Goal: Information Seeking & Learning: Understand process/instructions

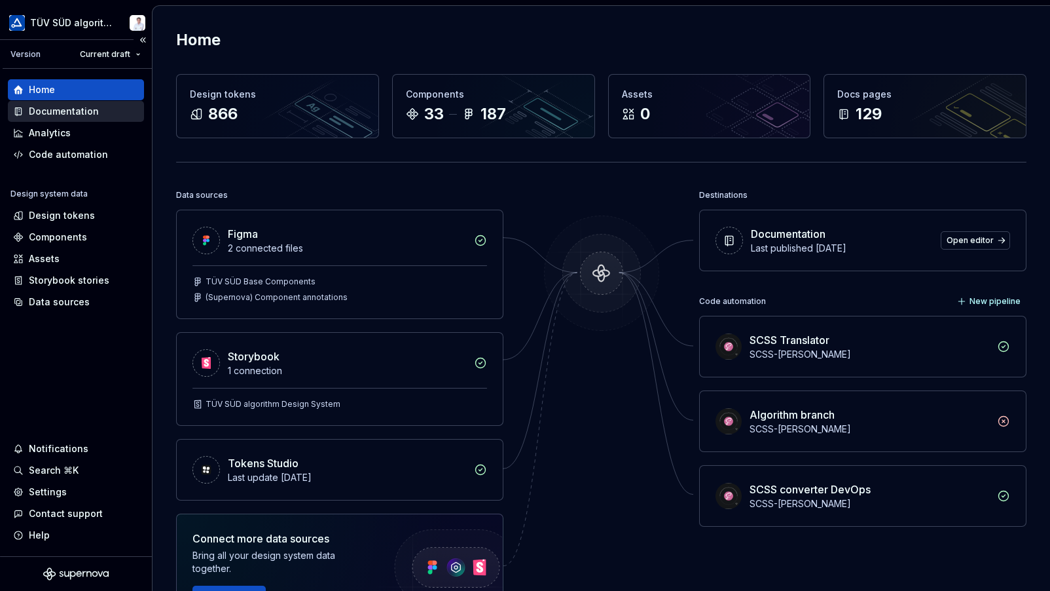
click at [61, 115] on div "Documentation" at bounding box center [64, 111] width 70 height 13
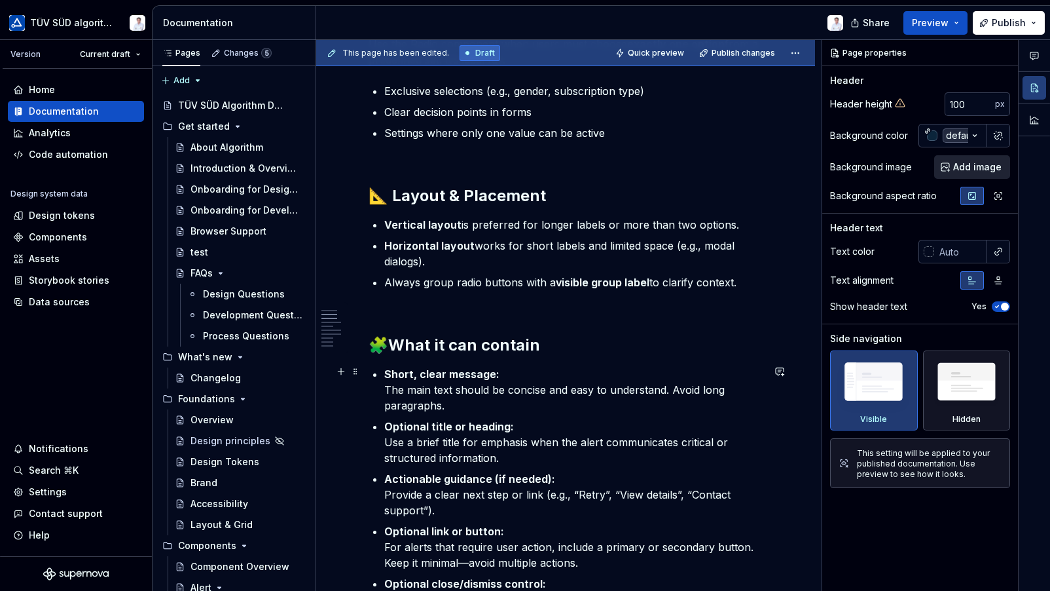
scroll to position [786, 0]
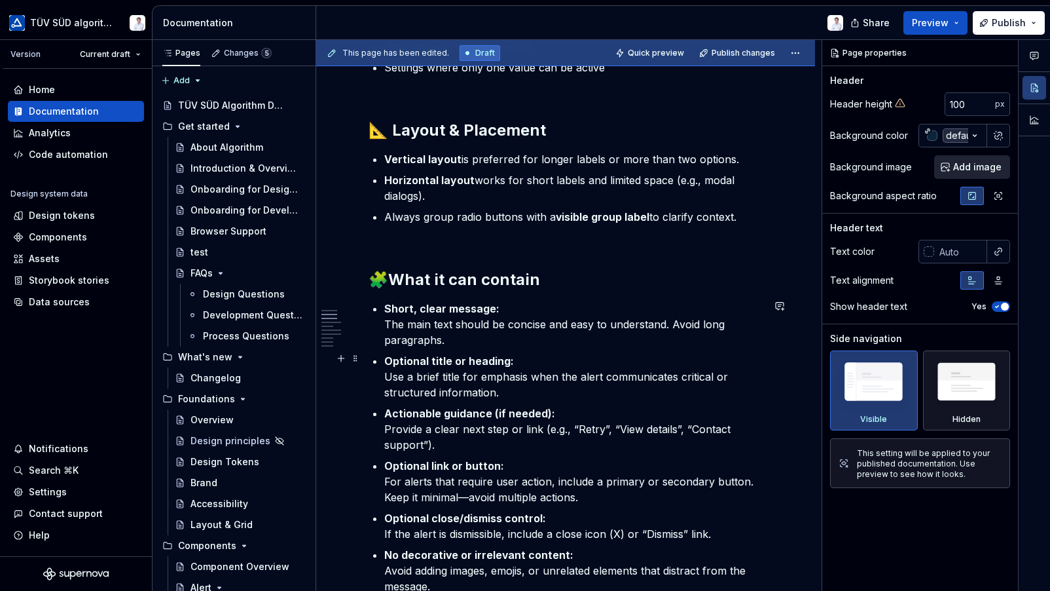
click at [501, 385] on p "Optional title or heading: Use a brief title for emphasis when the alert commun…" at bounding box center [573, 376] width 378 height 47
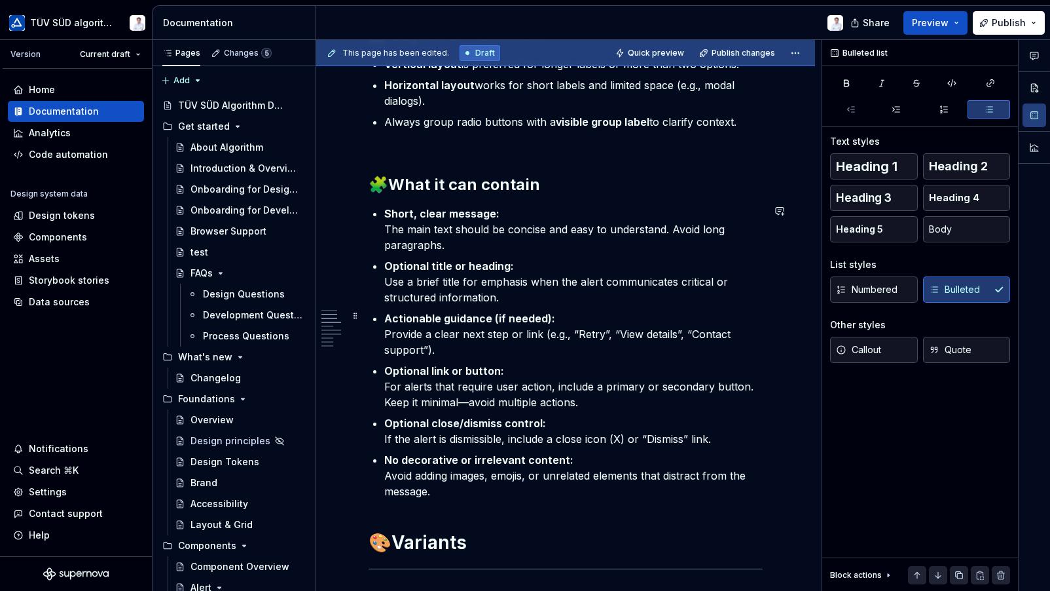
scroll to position [917, 0]
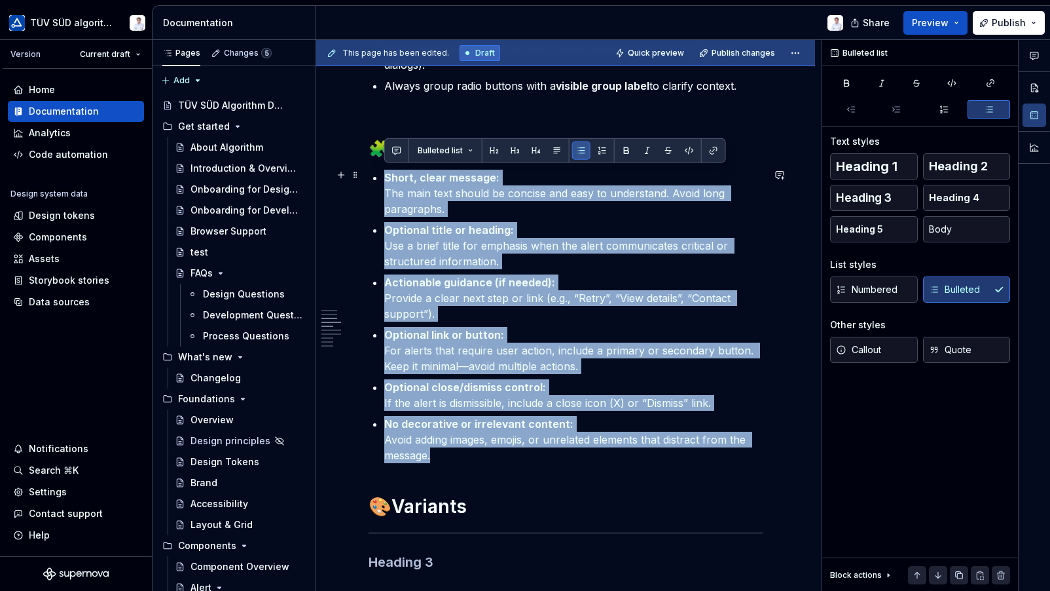
drag, startPoint x: 454, startPoint y: 451, endPoint x: 369, endPoint y: 178, distance: 286.2
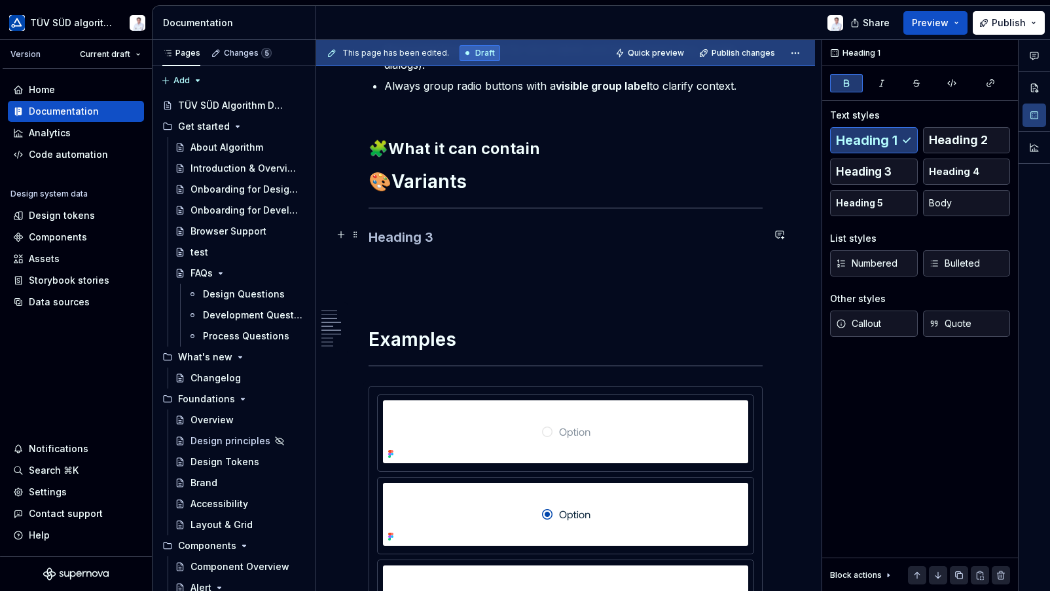
click at [389, 239] on h3 at bounding box center [566, 237] width 394 height 18
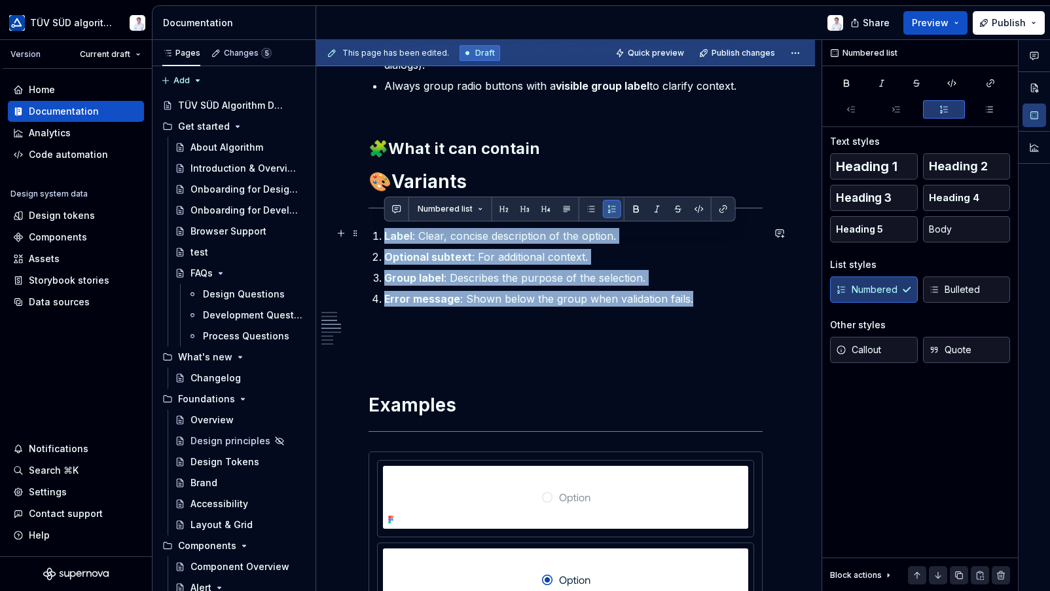
drag, startPoint x: 693, startPoint y: 296, endPoint x: 371, endPoint y: 230, distance: 328.8
click at [589, 213] on button "button" at bounding box center [591, 209] width 18 height 18
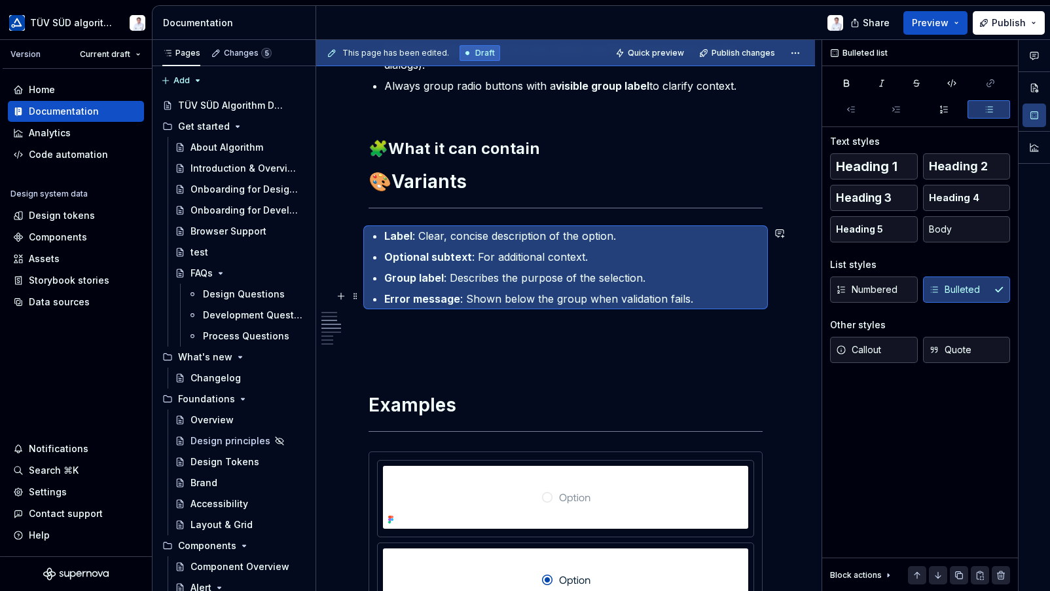
click at [574, 294] on p "Error message : Shown below the group when validation fails." at bounding box center [573, 299] width 378 height 16
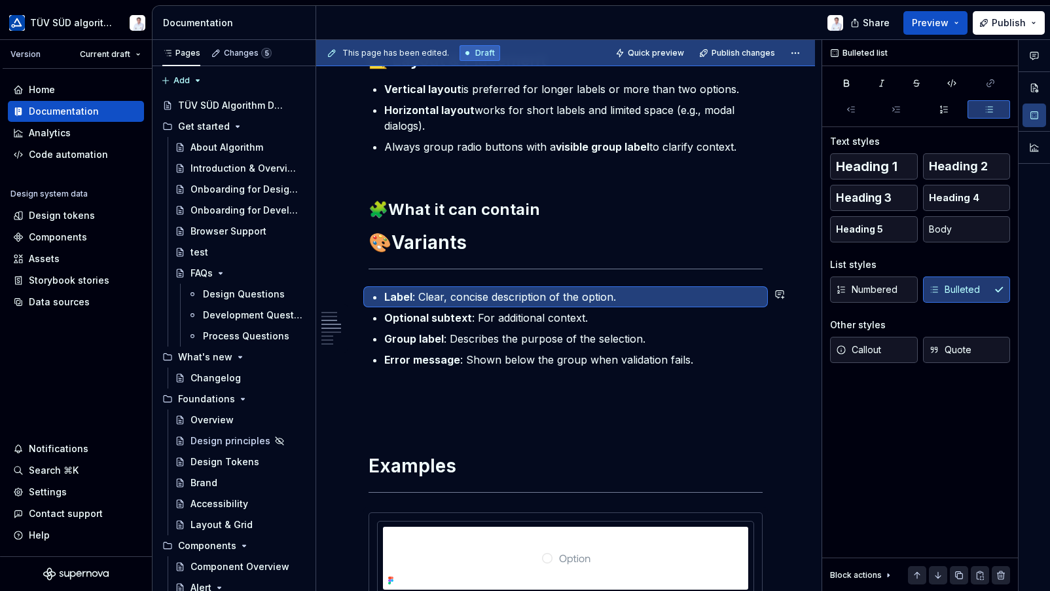
scroll to position [786, 0]
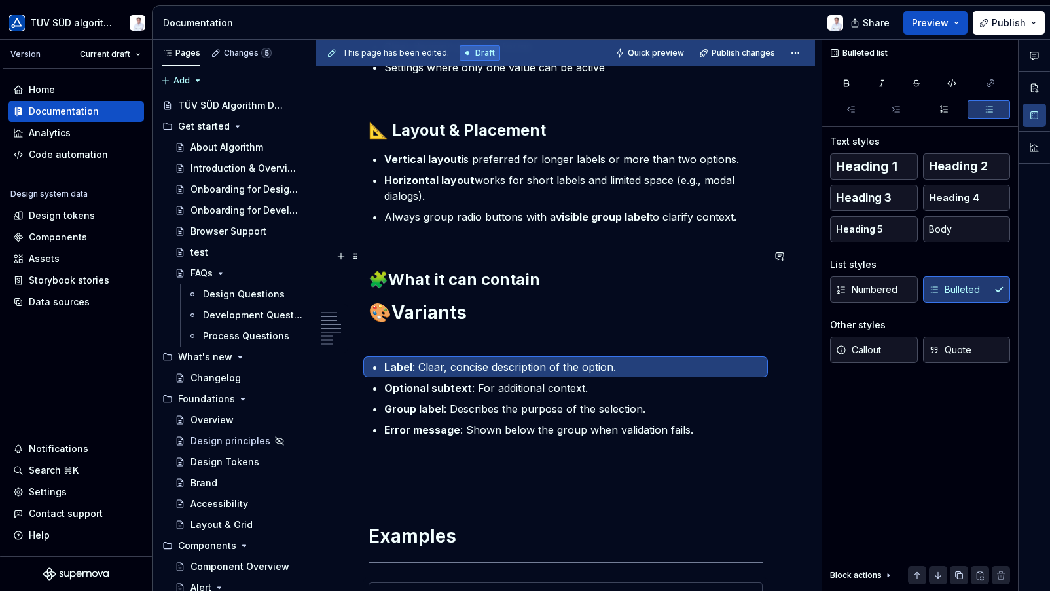
click at [540, 274] on strong "What it can contain" at bounding box center [464, 279] width 152 height 19
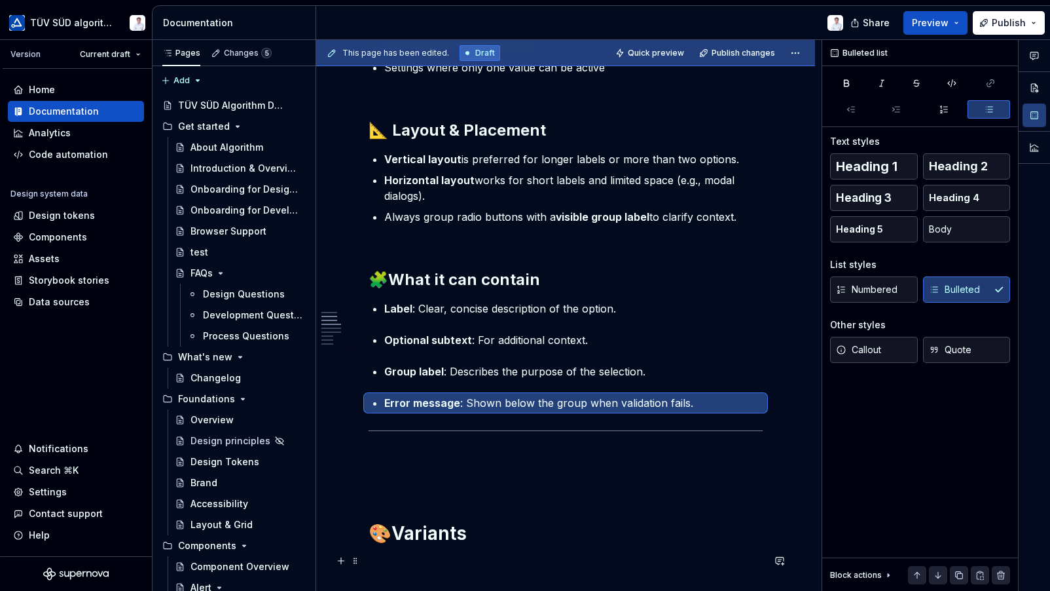
drag, startPoint x: 355, startPoint y: 430, endPoint x: 386, endPoint y: 522, distance: 97.5
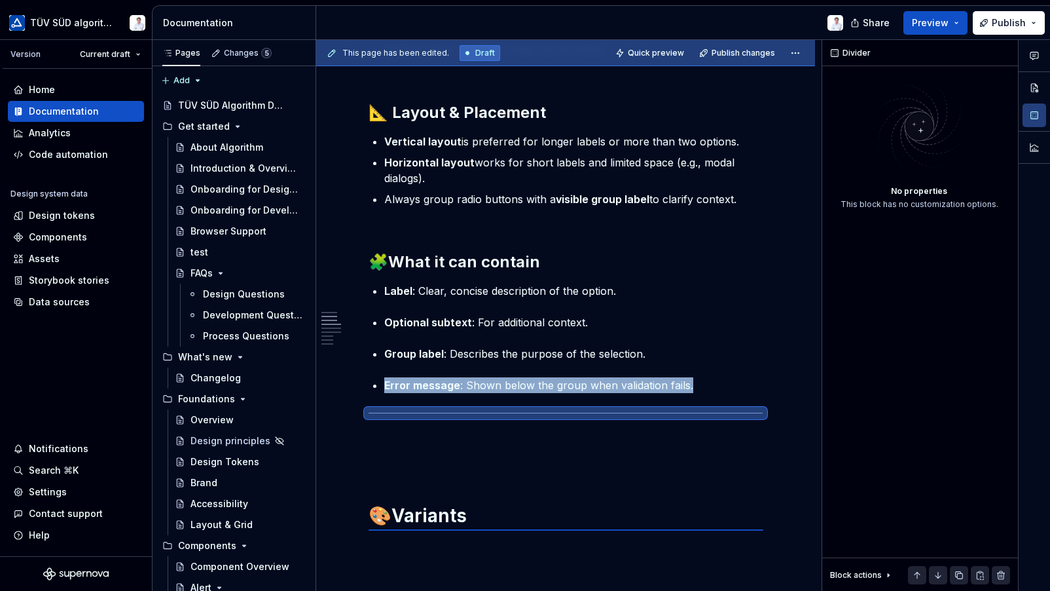
scroll to position [817, 0]
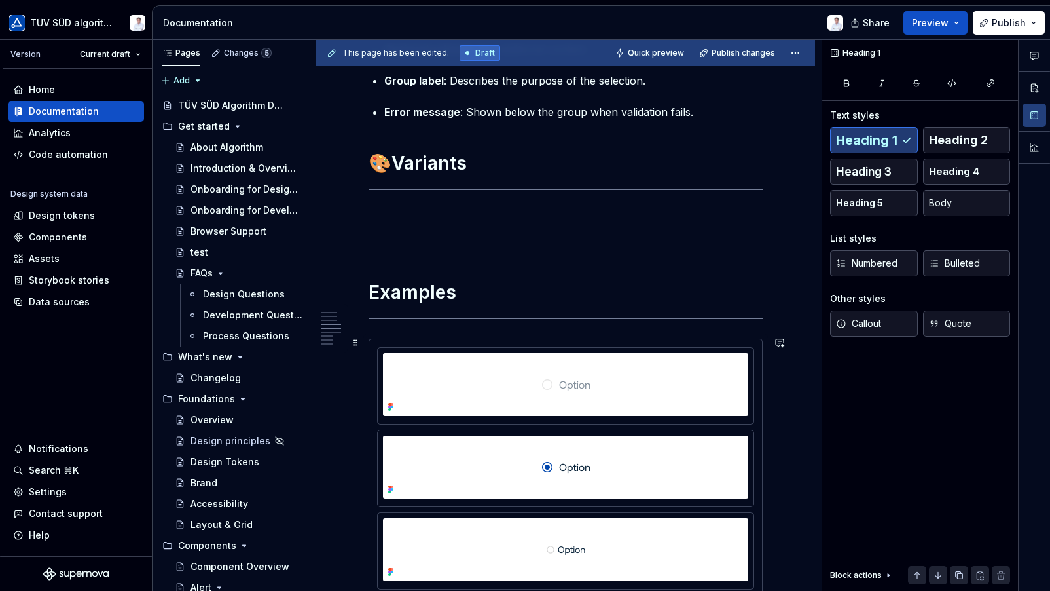
scroll to position [1079, 0]
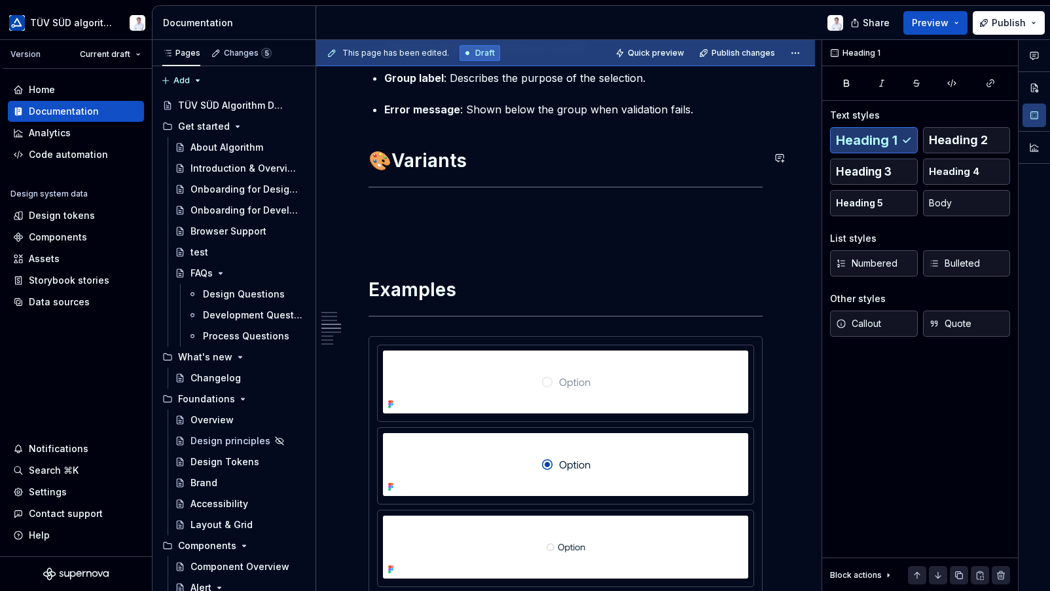
type textarea "*"
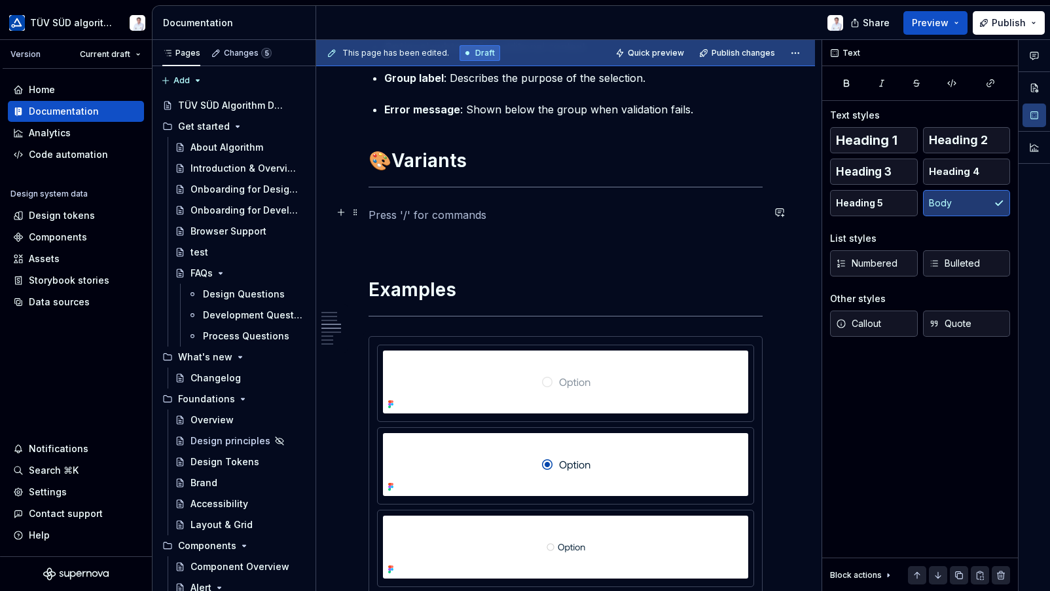
click at [462, 217] on p at bounding box center [566, 215] width 394 height 16
click at [488, 214] on p "[Placeholder]" at bounding box center [566, 215] width 394 height 16
click at [496, 209] on p "[Placeholder] Default (" at bounding box center [566, 215] width 394 height 16
click at [439, 211] on p "[Placeholder] Default (Standard selectable option)" at bounding box center [566, 215] width 394 height 16
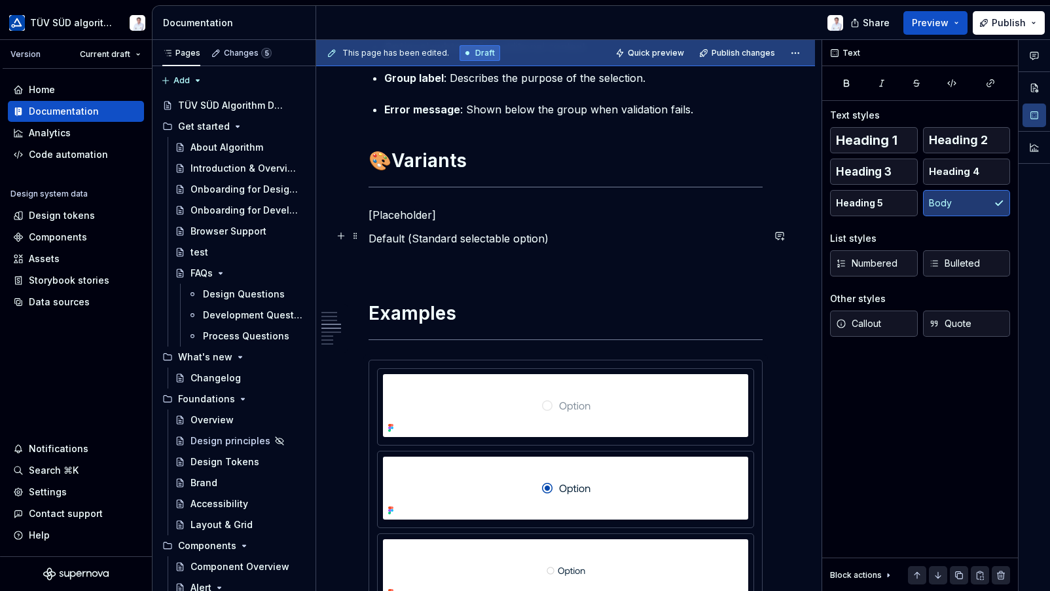
click at [543, 234] on p "Default (Standard selectable option)" at bounding box center [566, 238] width 394 height 16
click at [553, 239] on p "Default (Standard selectable option)" at bounding box center [566, 238] width 394 height 16
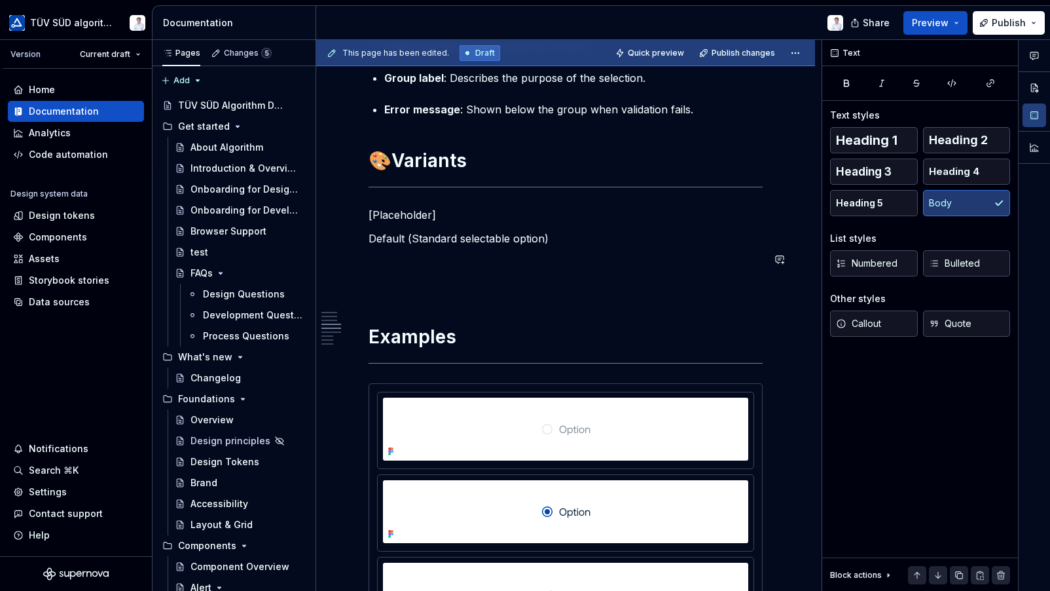
click at [416, 259] on p "Disabled ()" at bounding box center [566, 262] width 394 height 16
click at [600, 255] on p "Disabled (Option not available for selection)" at bounding box center [566, 262] width 394 height 16
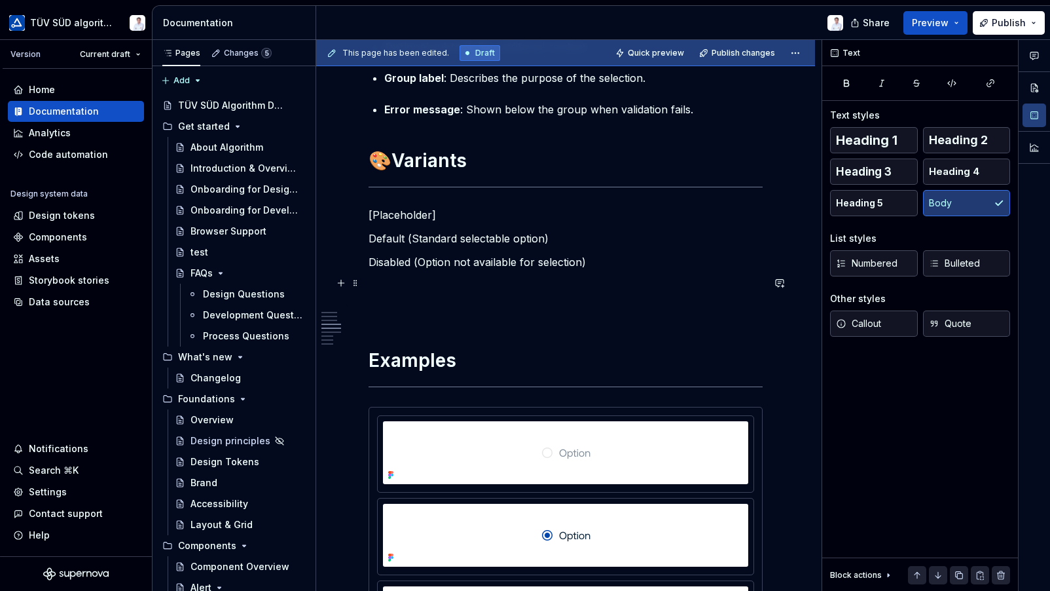
click at [412, 280] on p at bounding box center [566, 286] width 394 height 16
click at [439, 278] on p "Error state (" at bounding box center [566, 286] width 394 height 16
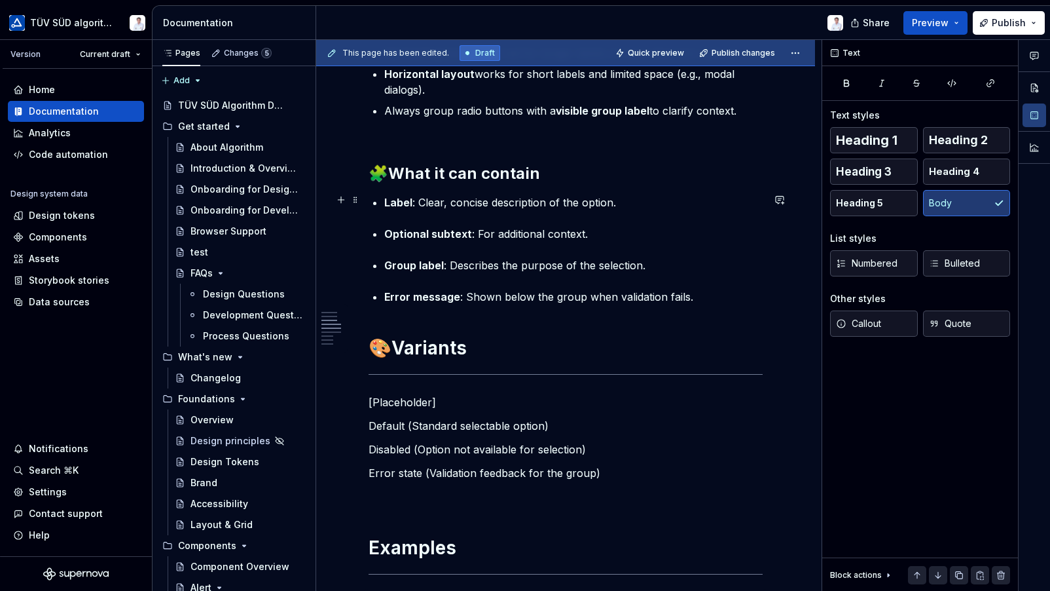
scroll to position [883, 0]
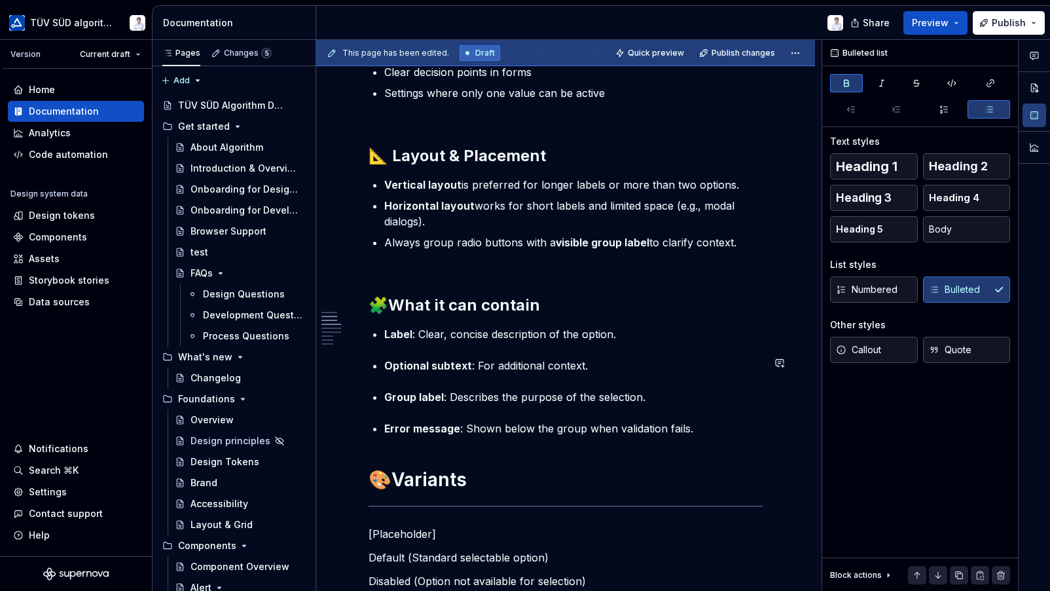
scroll to position [686, 0]
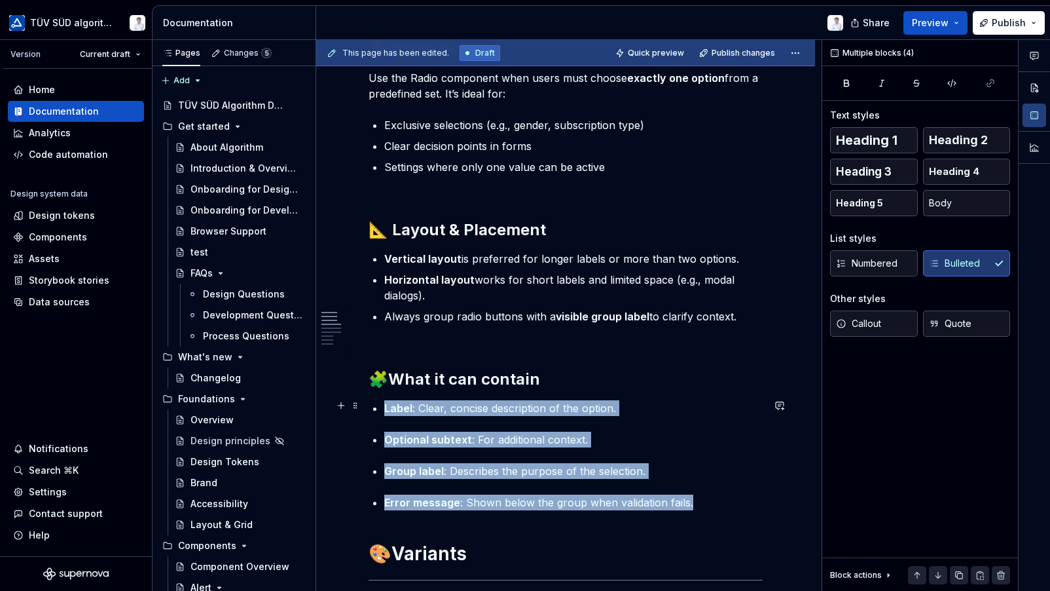
drag, startPoint x: 694, startPoint y: 500, endPoint x: 372, endPoint y: 399, distance: 337.5
click at [562, 435] on p "Optional subtext : For additional context." at bounding box center [573, 439] width 378 height 16
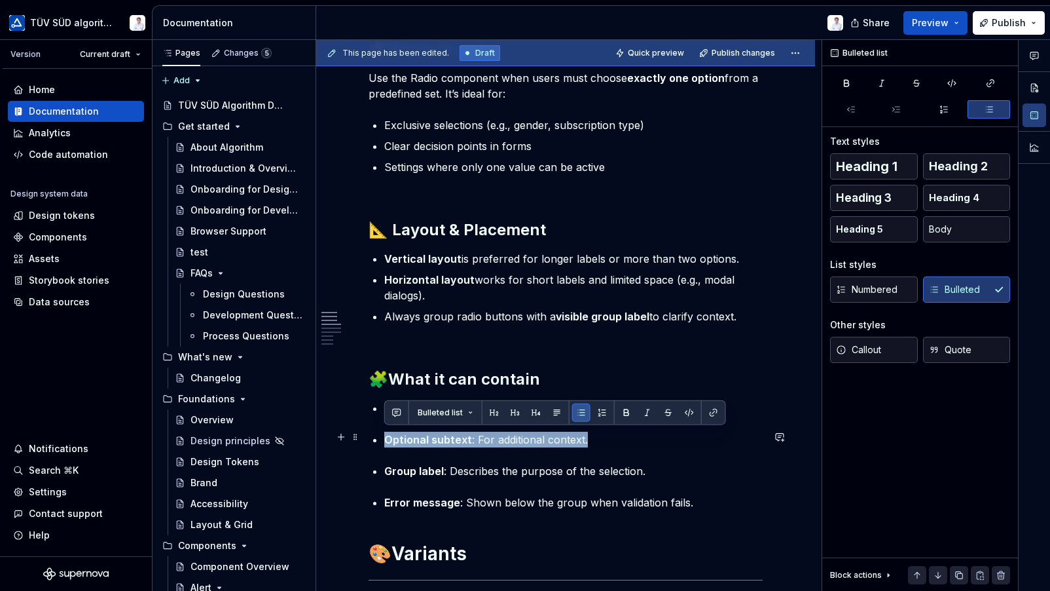
drag, startPoint x: 590, startPoint y: 438, endPoint x: 369, endPoint y: 435, distance: 220.6
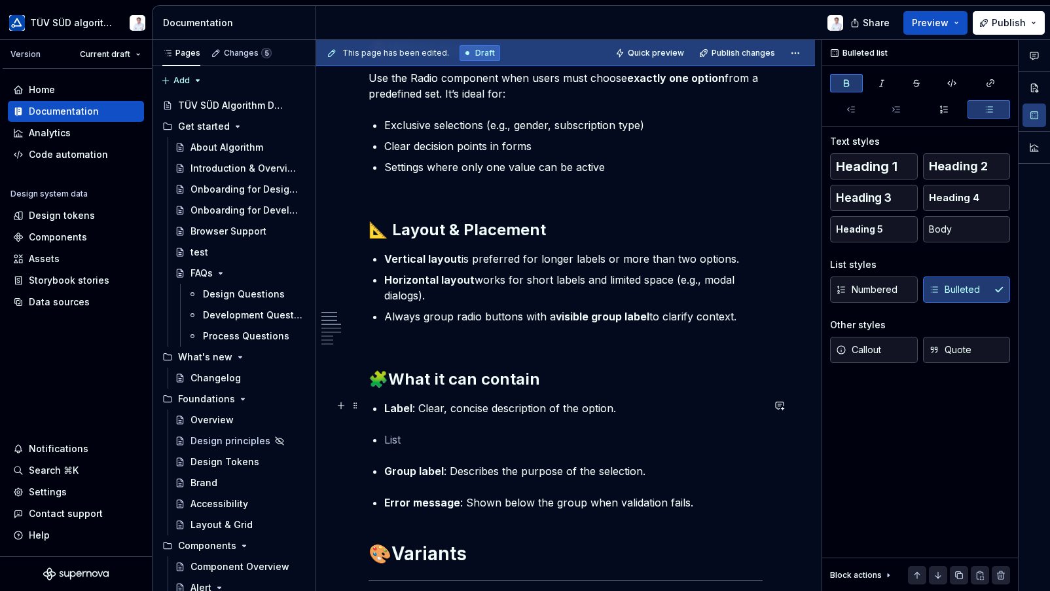
click at [611, 404] on p "Label : Clear, concise description of the option." at bounding box center [573, 408] width 378 height 16
click at [615, 404] on p "Label : Clear, concise description of the option." at bounding box center [573, 408] width 378 height 16
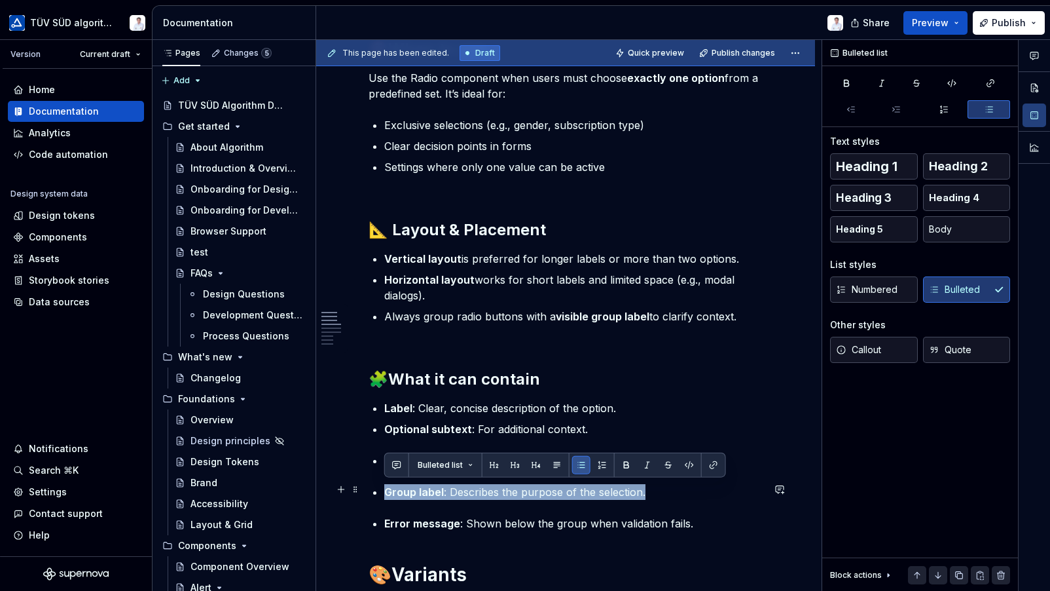
drag, startPoint x: 644, startPoint y: 489, endPoint x: 385, endPoint y: 489, distance: 259.3
click at [385, 489] on p "Group label : Describes the purpose of the selection." at bounding box center [573, 492] width 378 height 16
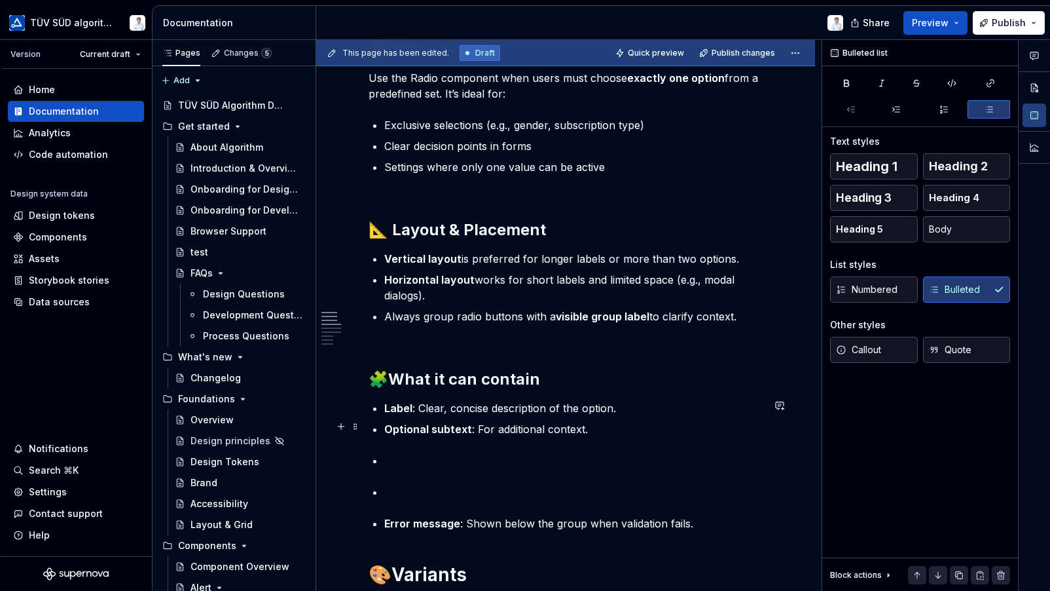
click at [589, 429] on p "Optional subtext : For additional context." at bounding box center [573, 429] width 378 height 16
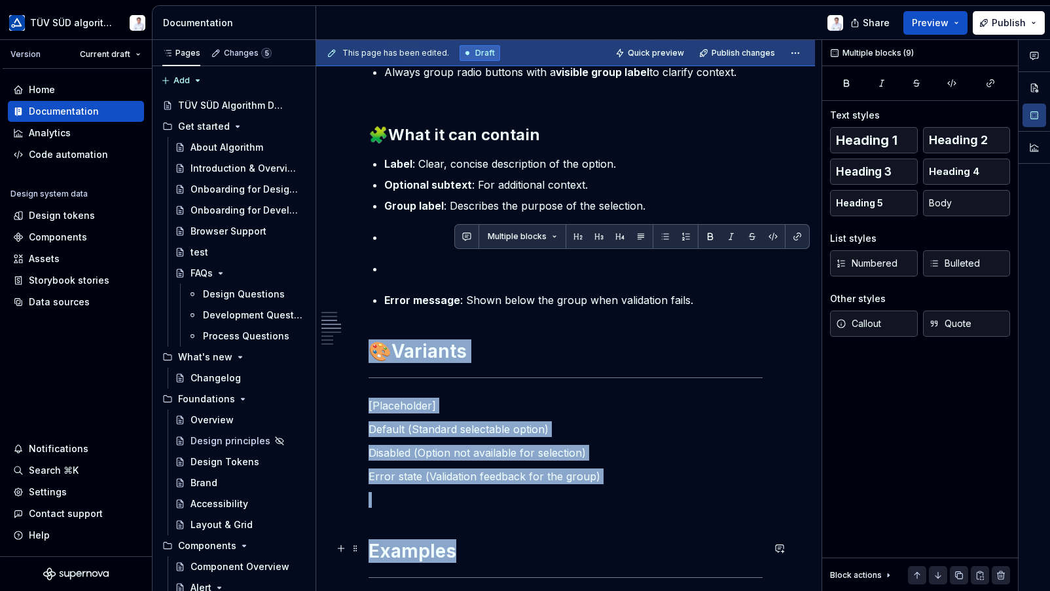
scroll to position [966, 0]
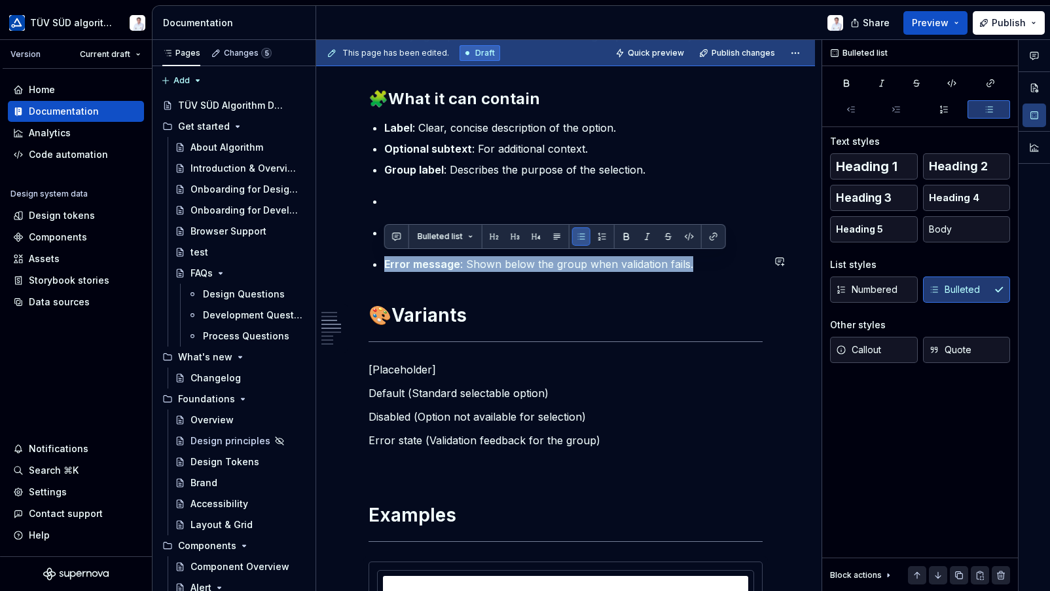
drag, startPoint x: 689, startPoint y: 540, endPoint x: 374, endPoint y: 251, distance: 427.7
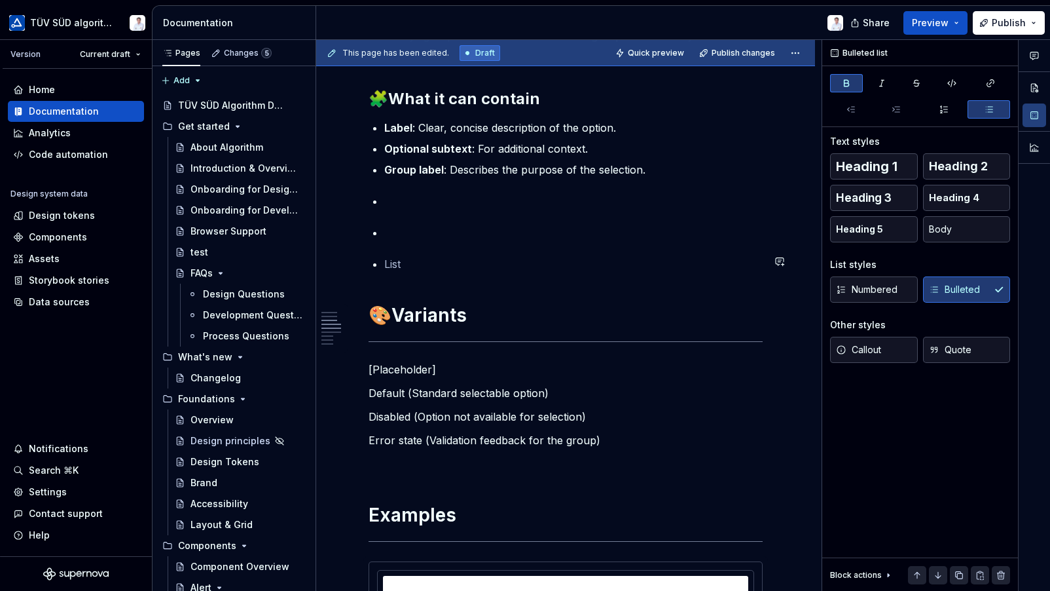
scroll to position [835, 0]
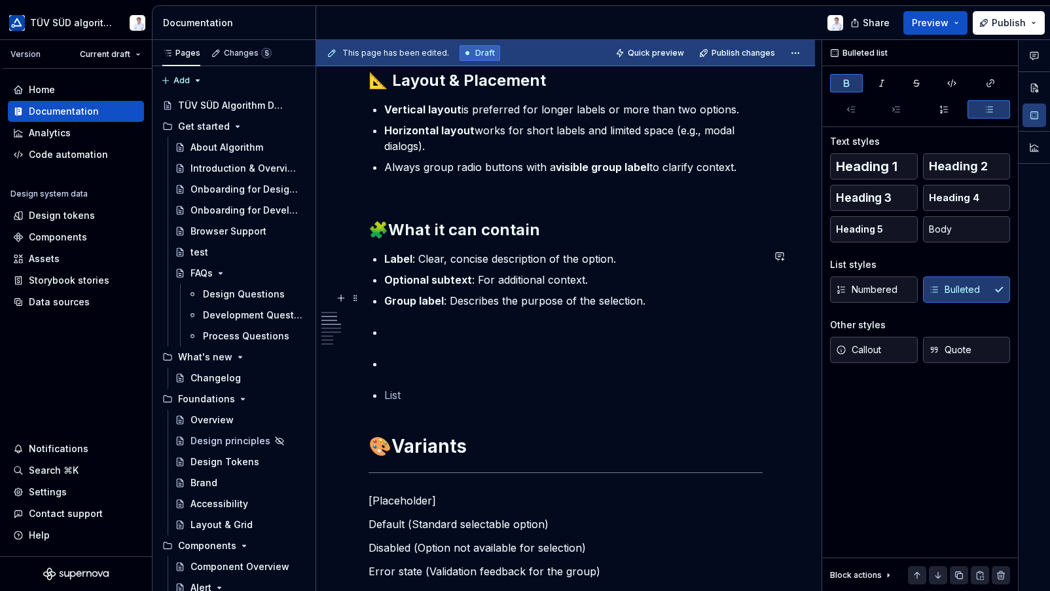
click at [651, 298] on p "Group label : Describes the purpose of the selection." at bounding box center [573, 301] width 378 height 16
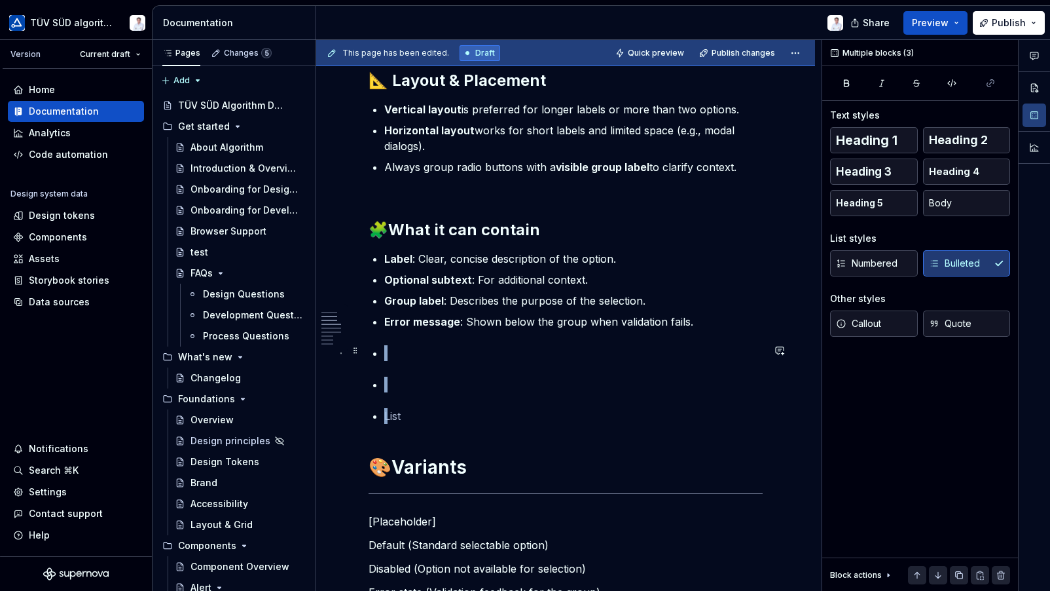
drag, startPoint x: 410, startPoint y: 412, endPoint x: 372, endPoint y: 348, distance: 74.6
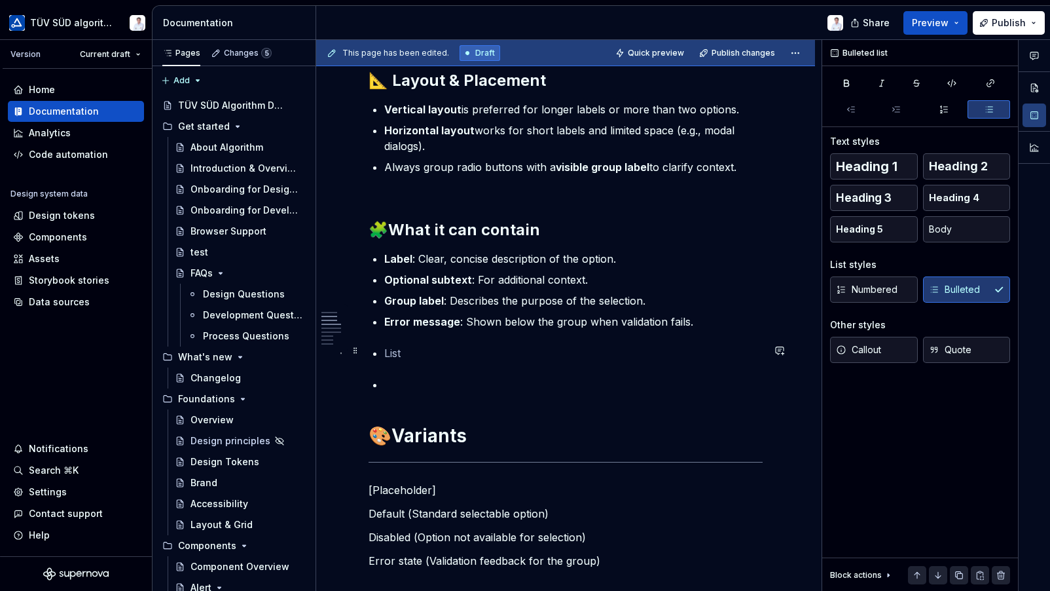
click at [573, 355] on p at bounding box center [573, 353] width 378 height 16
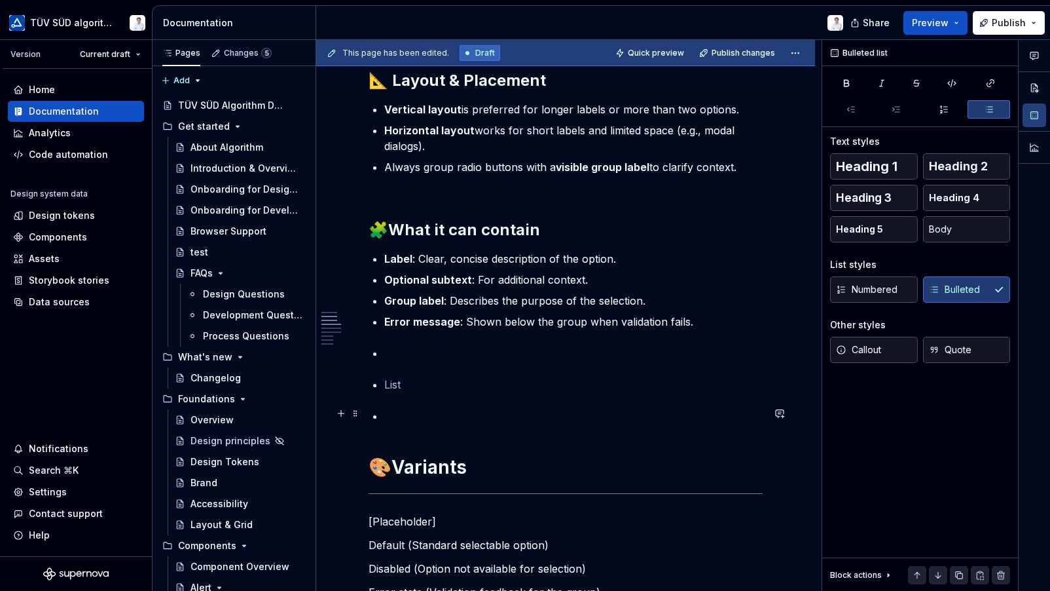
click at [389, 416] on p at bounding box center [573, 416] width 378 height 16
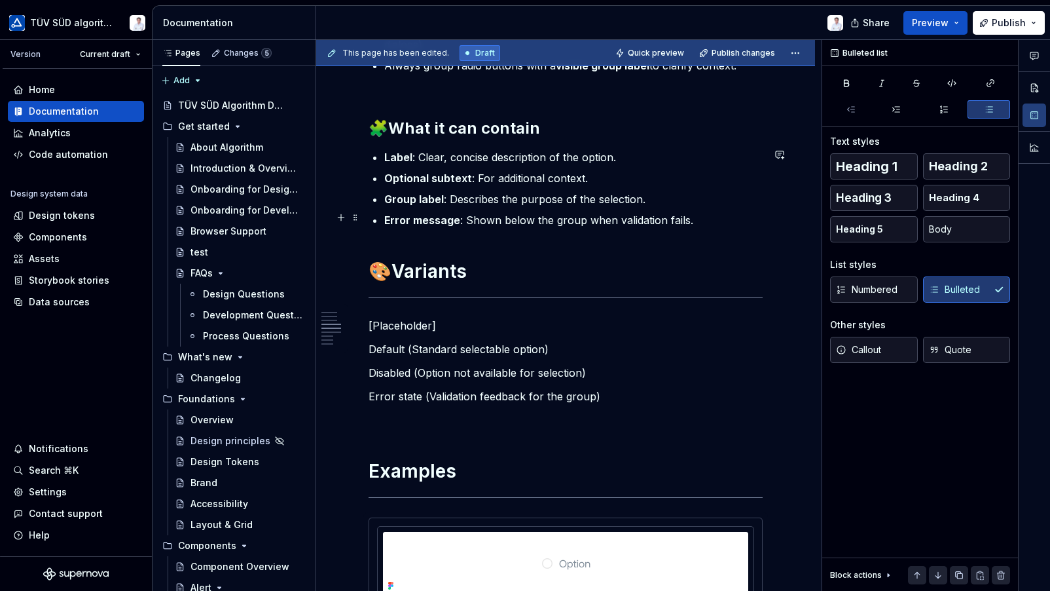
scroll to position [1097, 0]
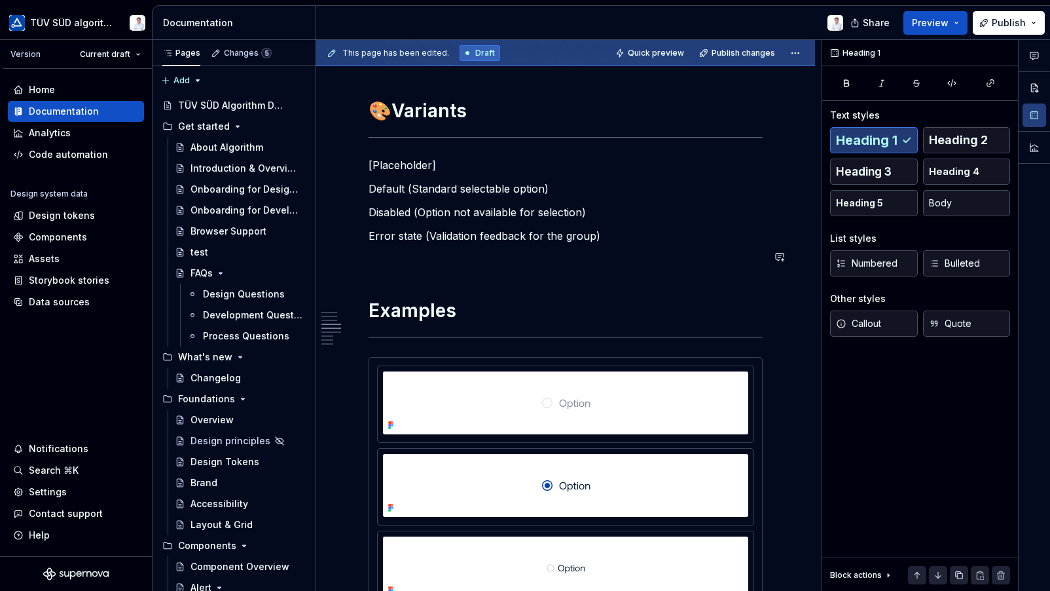
click at [416, 262] on p at bounding box center [566, 259] width 394 height 16
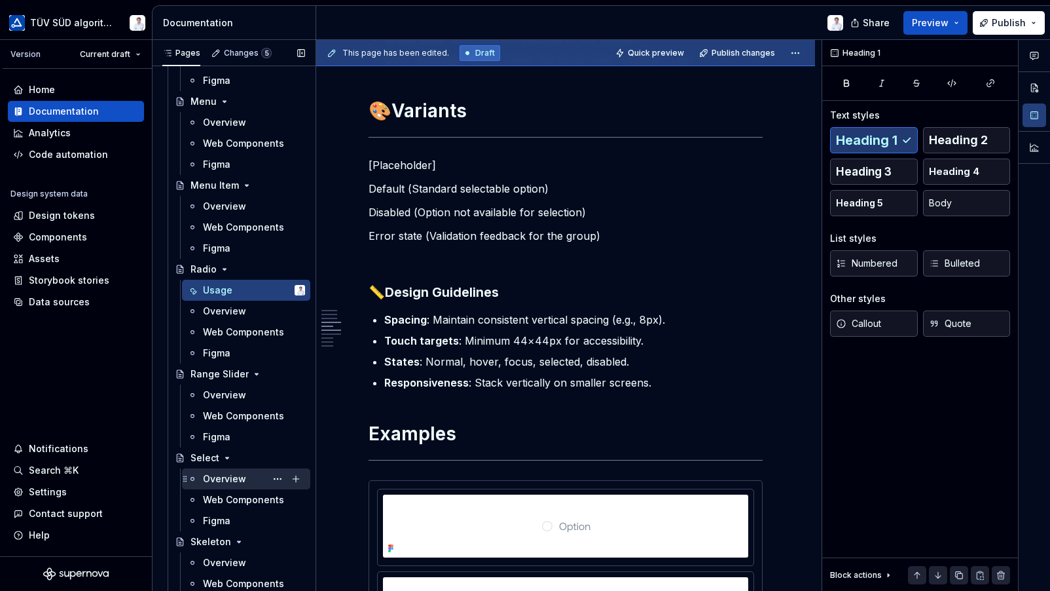
scroll to position [1702, 0]
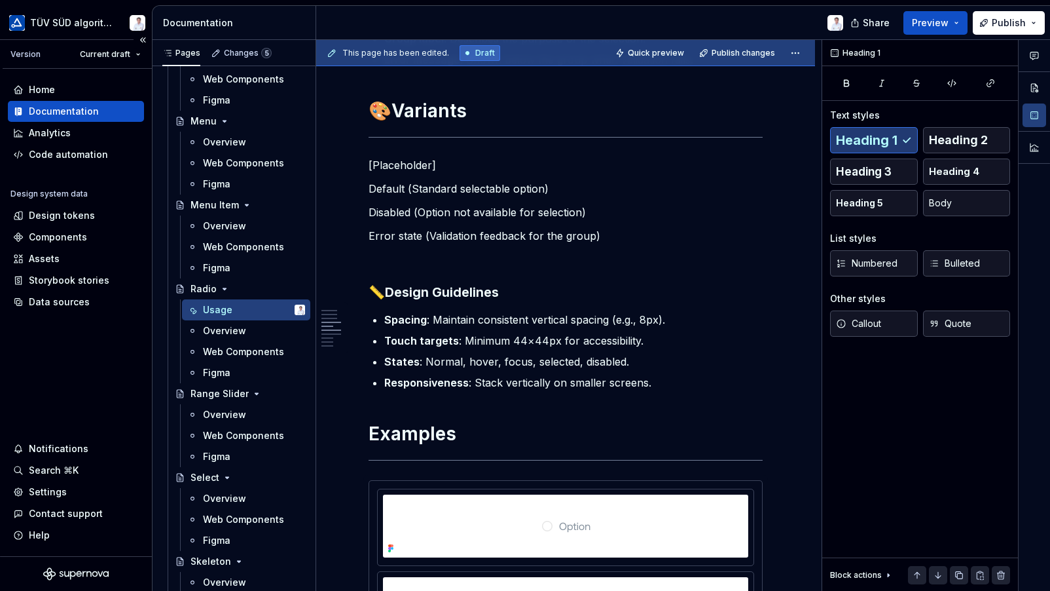
type textarea "*"
